Goal: Find specific page/section: Find specific page/section

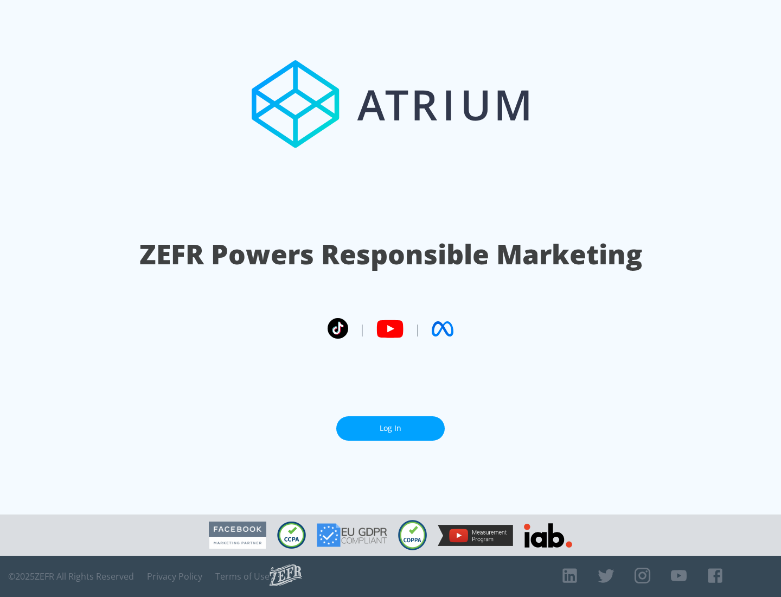
click at [391, 428] on link "Log In" at bounding box center [390, 428] width 109 height 24
